Goal: Task Accomplishment & Management: Manage account settings

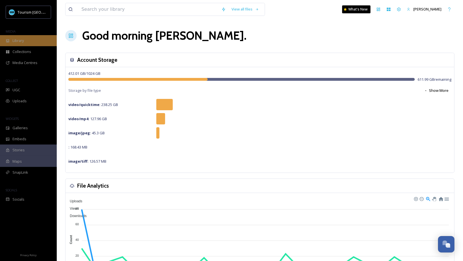
click at [38, 44] on div "Library" at bounding box center [28, 40] width 57 height 11
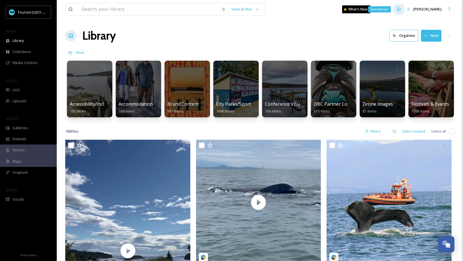
click at [401, 7] on icon at bounding box center [398, 9] width 5 height 5
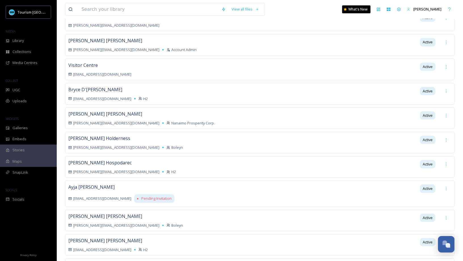
scroll to position [193, 0]
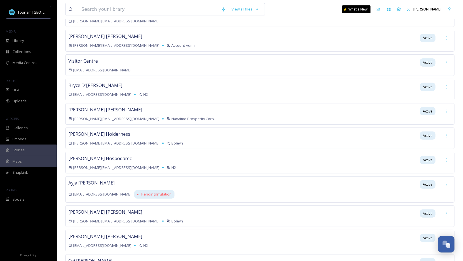
click at [263, 114] on div "[PERSON_NAME] [PERSON_NAME][EMAIL_ADDRESS][DOMAIN_NAME] Nanaimo Prosperity Corp…" at bounding box center [259, 114] width 389 height 22
click at [444, 107] on div at bounding box center [446, 111] width 10 height 10
click at [356, 113] on div "[PERSON_NAME] [PERSON_NAME][EMAIL_ADDRESS][DOMAIN_NAME] Nanaimo Prosperity Corp…" at bounding box center [259, 114] width 389 height 22
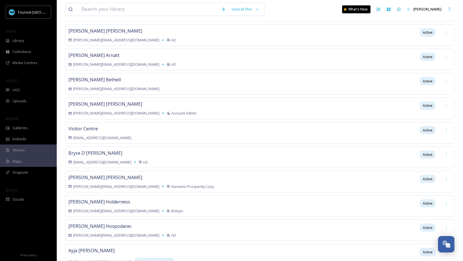
scroll to position [0, 0]
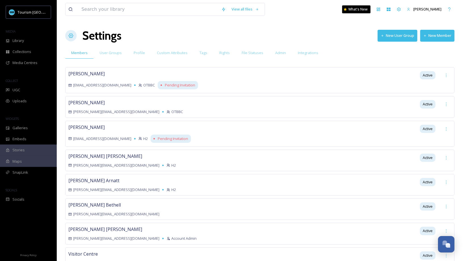
click at [434, 37] on button "New Member" at bounding box center [437, 36] width 34 height 12
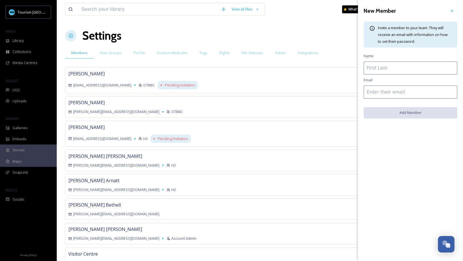
click at [389, 67] on input at bounding box center [411, 68] width 94 height 13
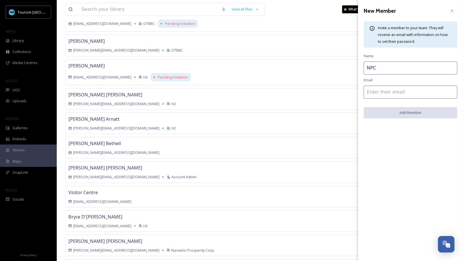
scroll to position [100, 0]
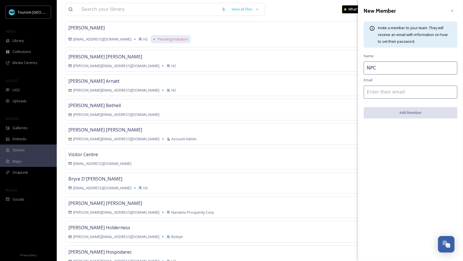
type input "NPC"
click at [379, 89] on input at bounding box center [411, 92] width 94 height 13
click at [377, 96] on input at bounding box center [411, 92] width 94 height 13
paste input "[EMAIL_ADDRESS][DOMAIN_NAME]"
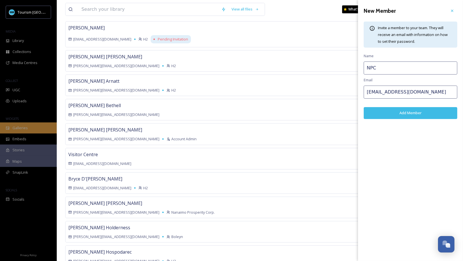
type input "[EMAIL_ADDRESS][DOMAIN_NAME]"
click at [391, 117] on button "Add Member" at bounding box center [411, 113] width 94 height 12
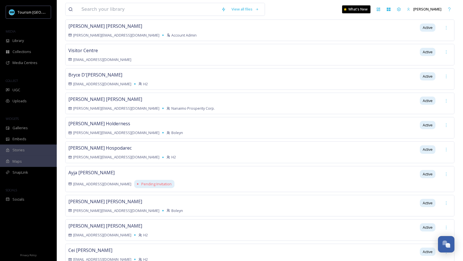
scroll to position [0, 0]
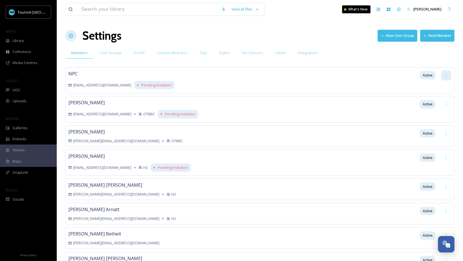
click at [446, 76] on icon at bounding box center [446, 75] width 5 height 5
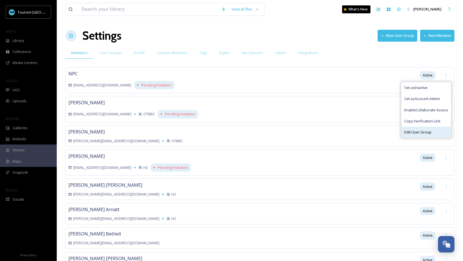
click at [425, 132] on span "Edit User Group" at bounding box center [417, 132] width 27 height 5
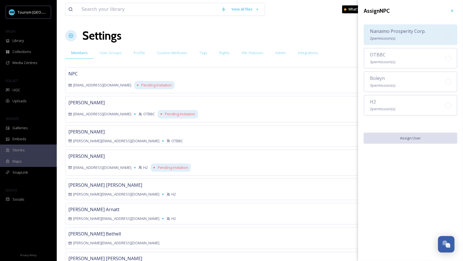
click at [414, 30] on span "Nanaimo Prosperity Corp." at bounding box center [398, 31] width 56 height 6
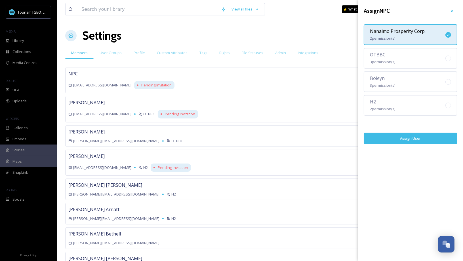
click at [397, 137] on button "Assign User" at bounding box center [411, 139] width 94 height 12
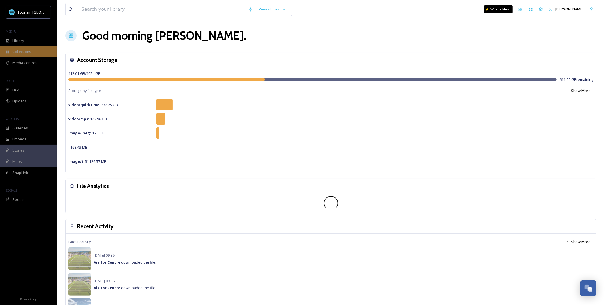
click at [25, 48] on div "Collections" at bounding box center [28, 51] width 57 height 11
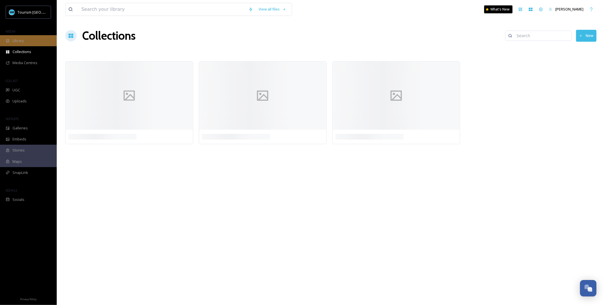
click at [25, 42] on div "Library" at bounding box center [28, 40] width 57 height 11
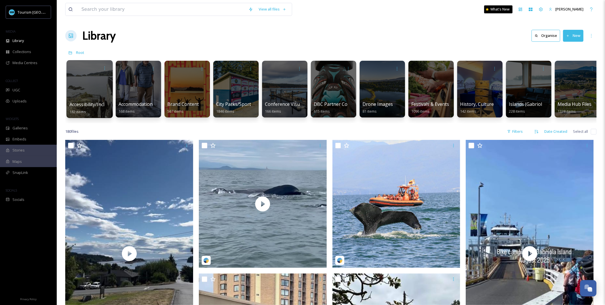
click at [94, 87] on div at bounding box center [89, 89] width 46 height 58
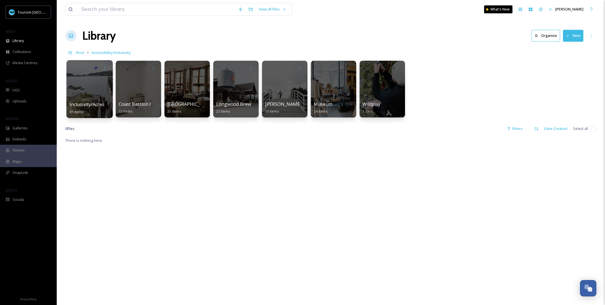
click at [105, 91] on div at bounding box center [89, 89] width 46 height 58
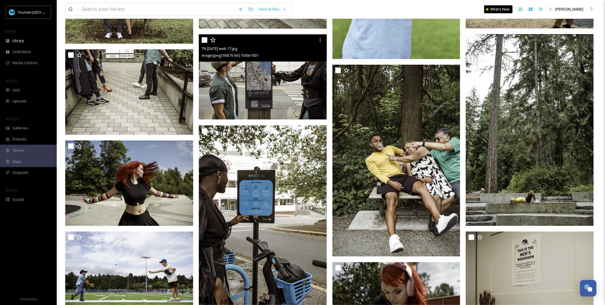
scroll to position [2412, 0]
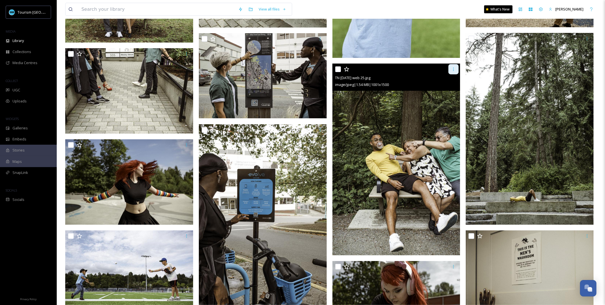
click at [453, 70] on icon at bounding box center [453, 69] width 5 height 5
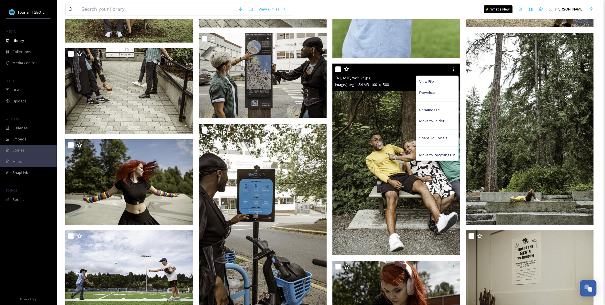
click at [333, 159] on img at bounding box center [396, 160] width 128 height 192
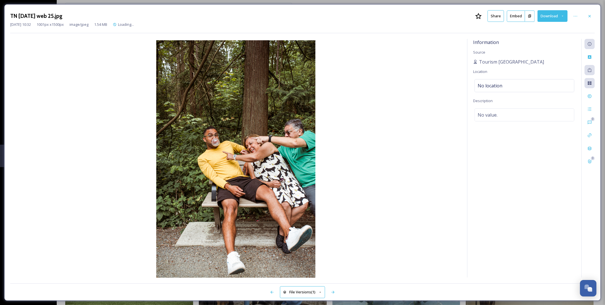
click at [496, 13] on button "Share" at bounding box center [496, 16] width 16 height 12
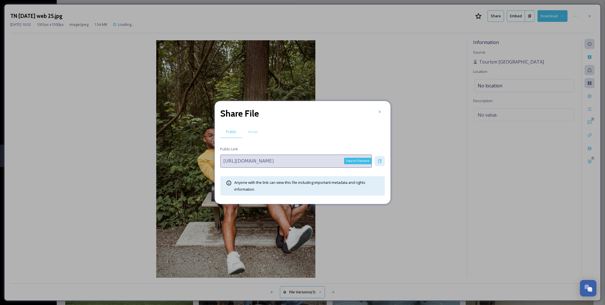
click at [379, 160] on icon at bounding box center [379, 161] width 5 height 5
click at [384, 111] on div "Share File Public Asset Public Link https://app.snapsea.io/p/file/96f9b0af-6b7b…" at bounding box center [303, 152] width 176 height 103
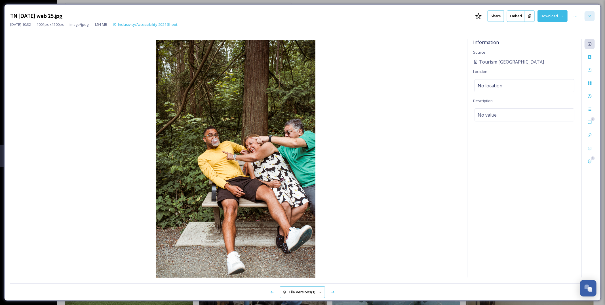
click at [591, 16] on icon at bounding box center [589, 16] width 5 height 5
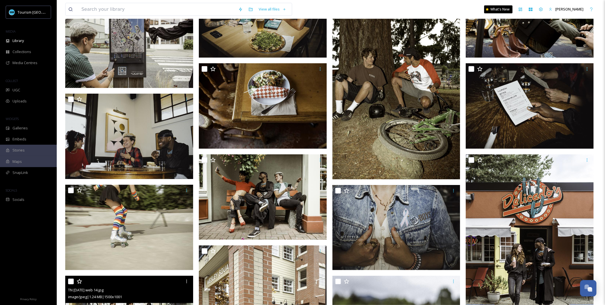
scroll to position [1955, 0]
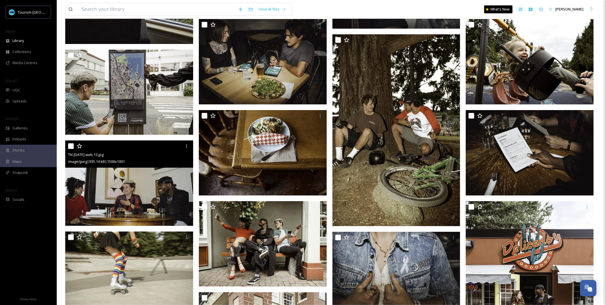
click at [161, 191] on img at bounding box center [129, 182] width 128 height 85
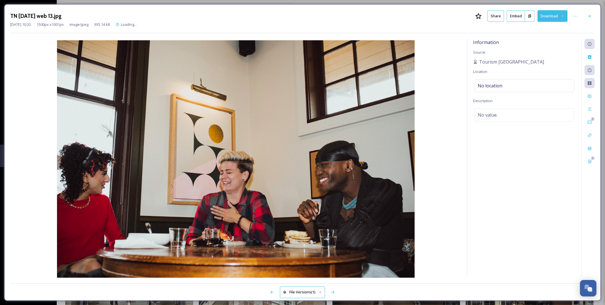
click at [491, 20] on button "Share" at bounding box center [496, 16] width 16 height 12
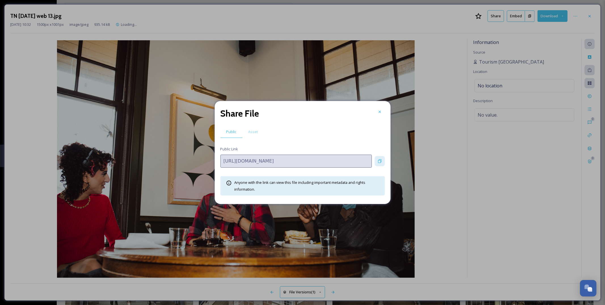
click at [381, 161] on icon at bounding box center [379, 161] width 5 height 5
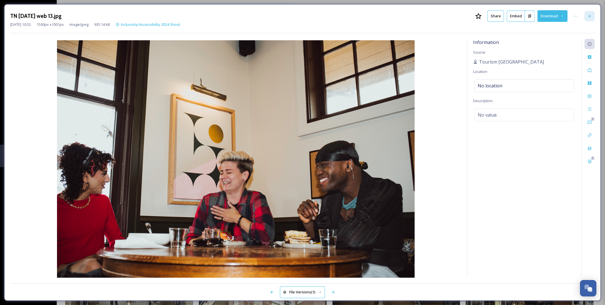
click at [589, 18] on icon at bounding box center [589, 16] width 5 height 5
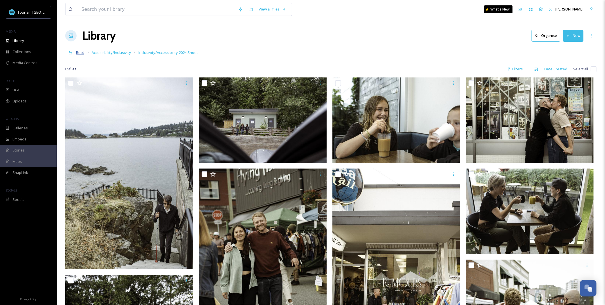
click at [81, 54] on span "Root" at bounding box center [80, 52] width 8 height 5
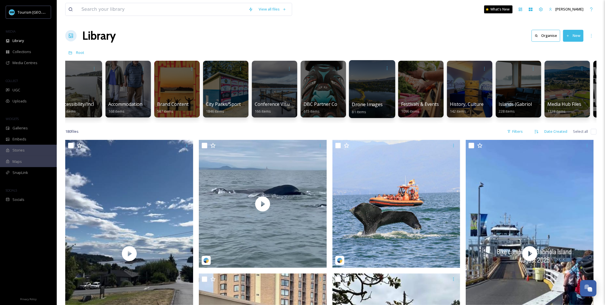
scroll to position [0, 15]
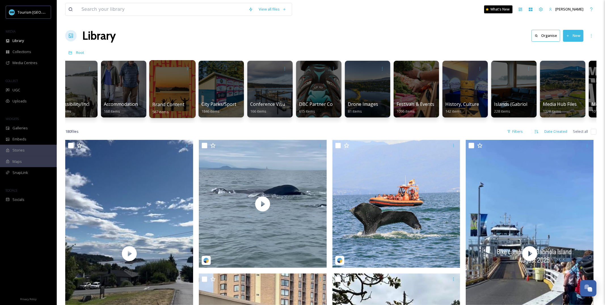
click at [161, 94] on div at bounding box center [172, 89] width 46 height 58
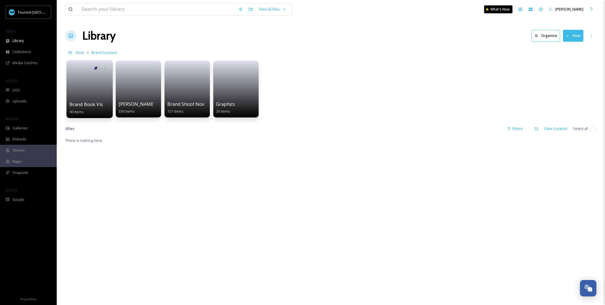
click at [103, 103] on span "Brand Book Visuals" at bounding box center [90, 104] width 43 height 6
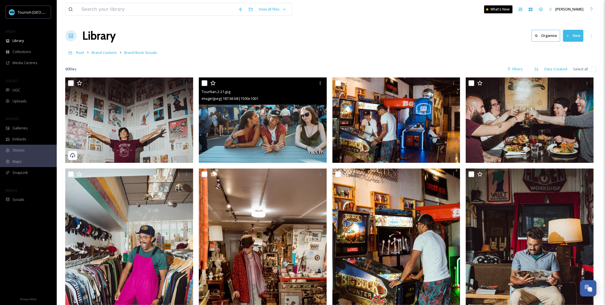
click at [279, 116] on img at bounding box center [263, 119] width 128 height 85
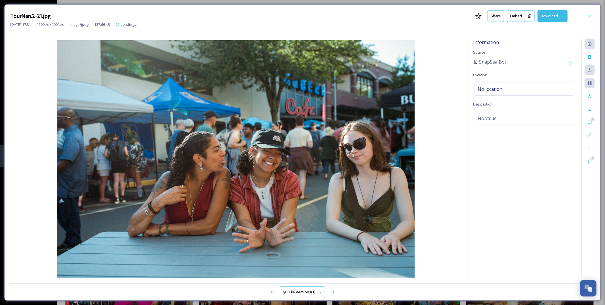
click at [495, 17] on button "Share" at bounding box center [496, 16] width 16 height 12
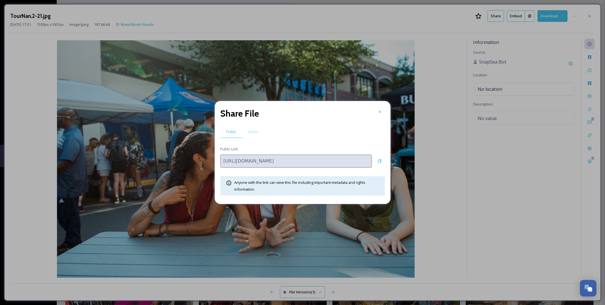
click at [384, 166] on div "https://app.snapsea.io/p/file/a72c4570-464e-4b3a-bb34-88be478fce59" at bounding box center [302, 161] width 164 height 13
click at [379, 163] on icon at bounding box center [379, 161] width 5 height 5
click at [385, 108] on div "Share File Public Asset Public Link https://app.snapsea.io/p/file/a72c4570-464e…" at bounding box center [303, 152] width 176 height 103
click at [379, 112] on icon at bounding box center [379, 112] width 2 height 2
